Goal: Register for event/course

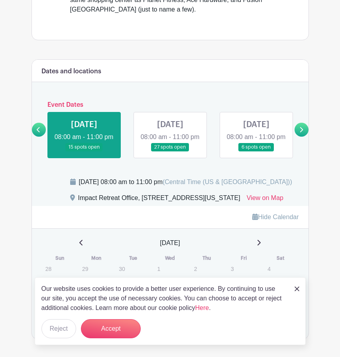
scroll to position [316, 0]
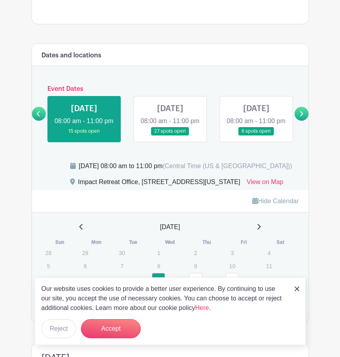
click at [84, 136] on link at bounding box center [84, 136] width 0 height 0
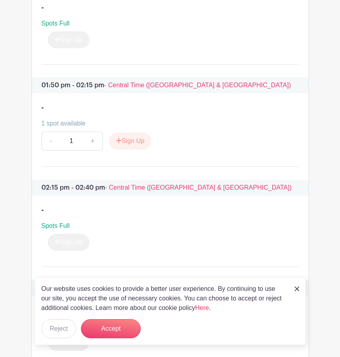
scroll to position [823, 0]
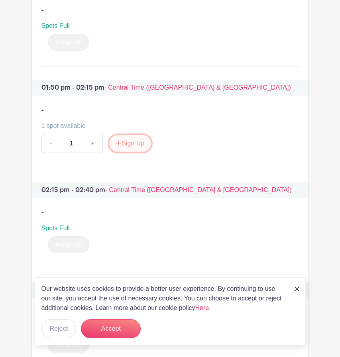
click at [133, 152] on button "Sign Up" at bounding box center [130, 143] width 42 height 17
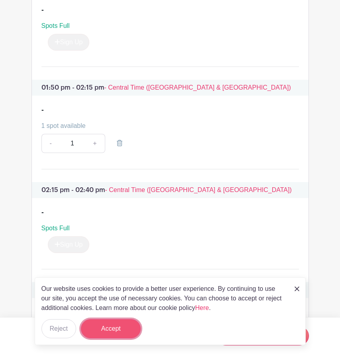
click at [111, 329] on button "Accept" at bounding box center [111, 328] width 60 height 19
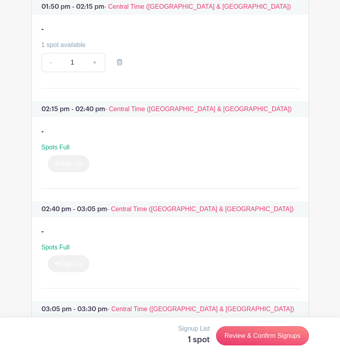
scroll to position [901, 0]
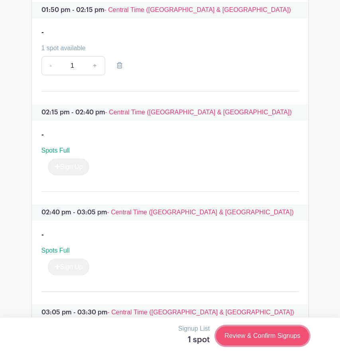
click at [277, 339] on link "Review & Confirm Signups" at bounding box center [262, 335] width 92 height 19
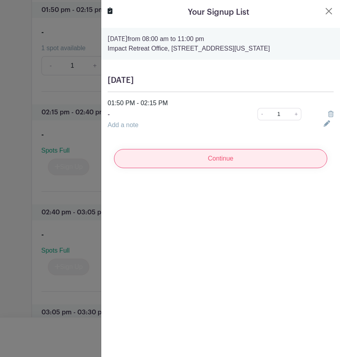
click at [286, 158] on input "Continue" at bounding box center [220, 158] width 213 height 19
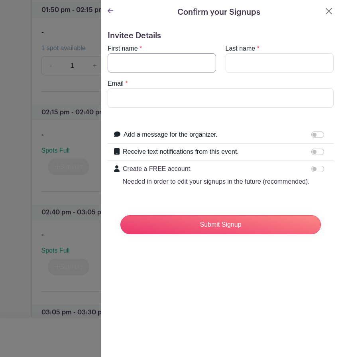
click at [173, 59] on input "First name" at bounding box center [162, 62] width 108 height 19
type input "Selah"
type input "m"
type input "Moon"
type input "[EMAIL_ADDRESS][DOMAIN_NAME]"
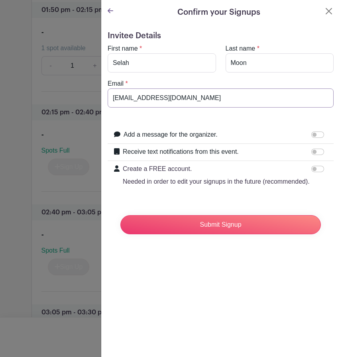
click at [120, 215] on input "Submit Signup" at bounding box center [220, 224] width 200 height 19
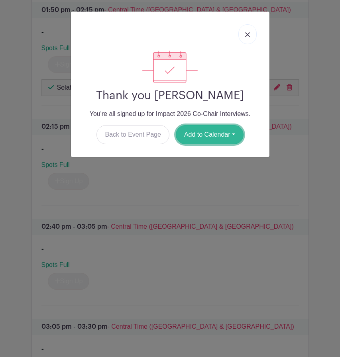
click at [231, 137] on button "Add to Calendar" at bounding box center [210, 134] width 68 height 19
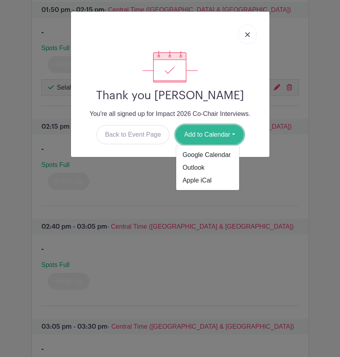
click at [232, 139] on button "Add to Calendar" at bounding box center [210, 134] width 68 height 19
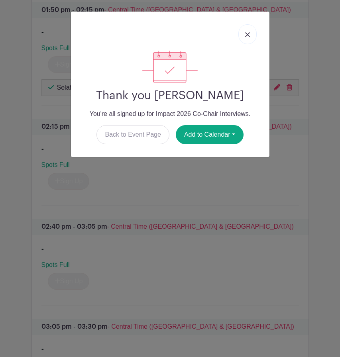
click at [251, 35] on link at bounding box center [247, 34] width 18 height 20
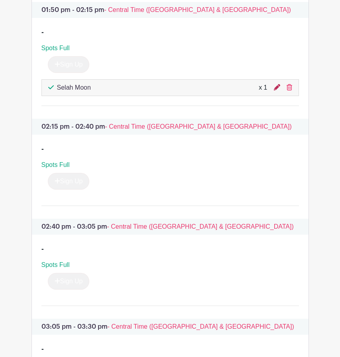
click at [277, 90] on icon at bounding box center [277, 87] width 6 height 6
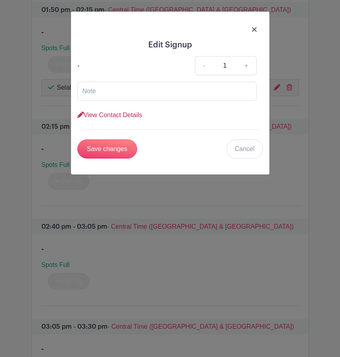
click at [130, 114] on link "View Contact Details" at bounding box center [109, 115] width 65 height 7
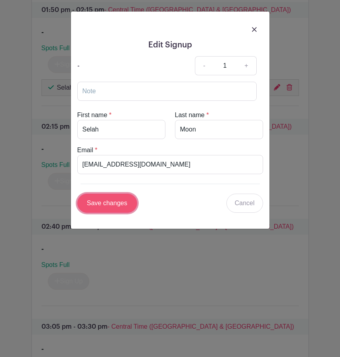
click at [122, 201] on input "Save changes" at bounding box center [107, 203] width 60 height 19
